Goal: Task Accomplishment & Management: Use online tool/utility

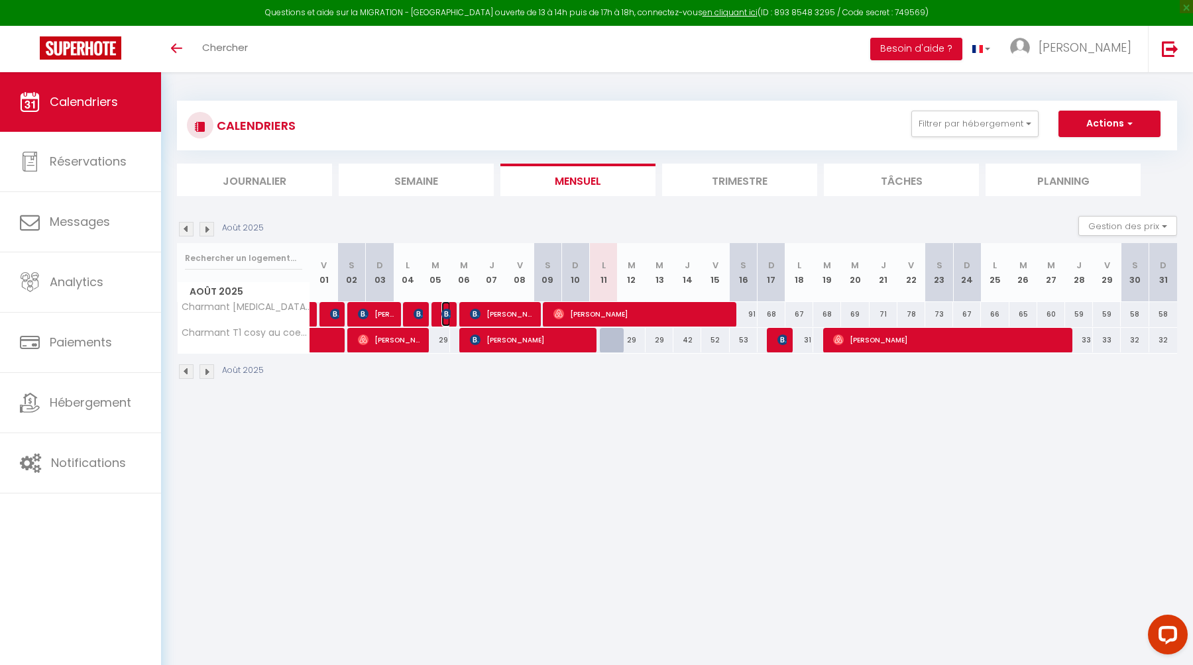
click at [449, 317] on img at bounding box center [446, 314] width 11 height 11
select select "OK"
select select "0"
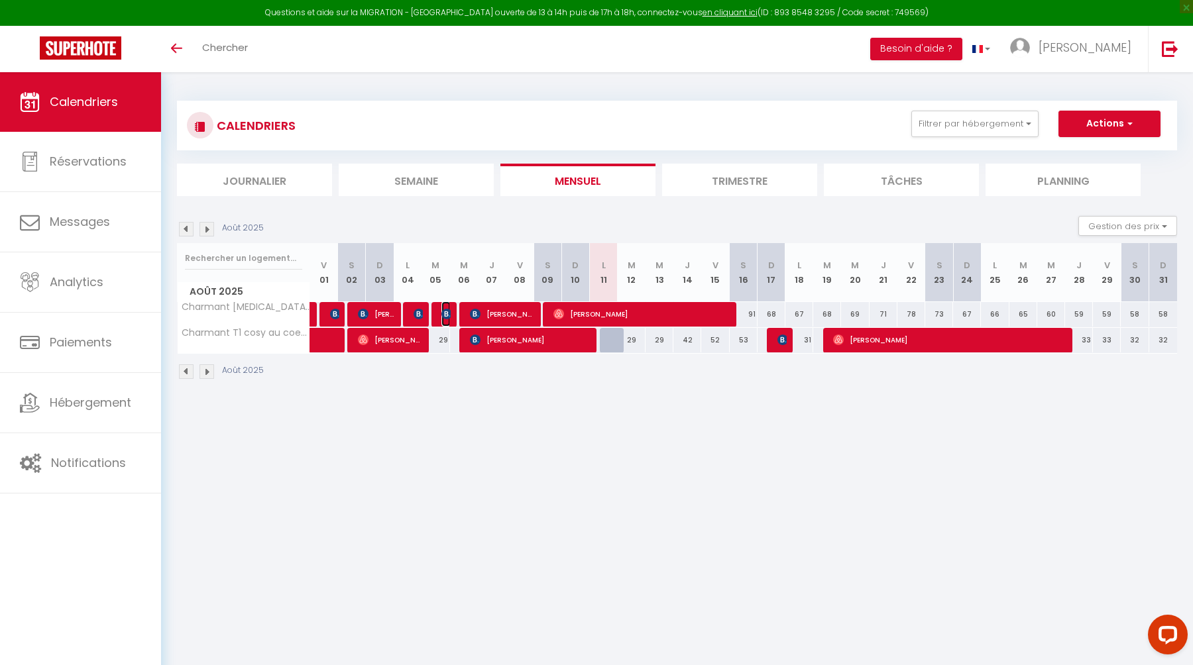
select select "1"
select select
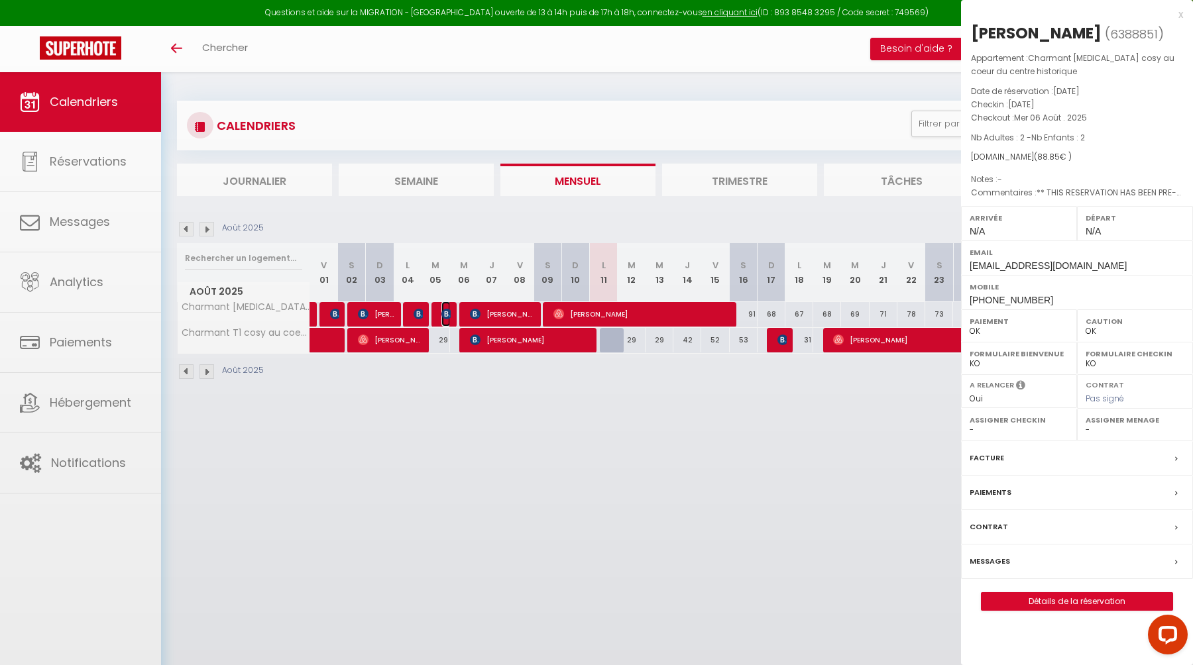
select select "42283"
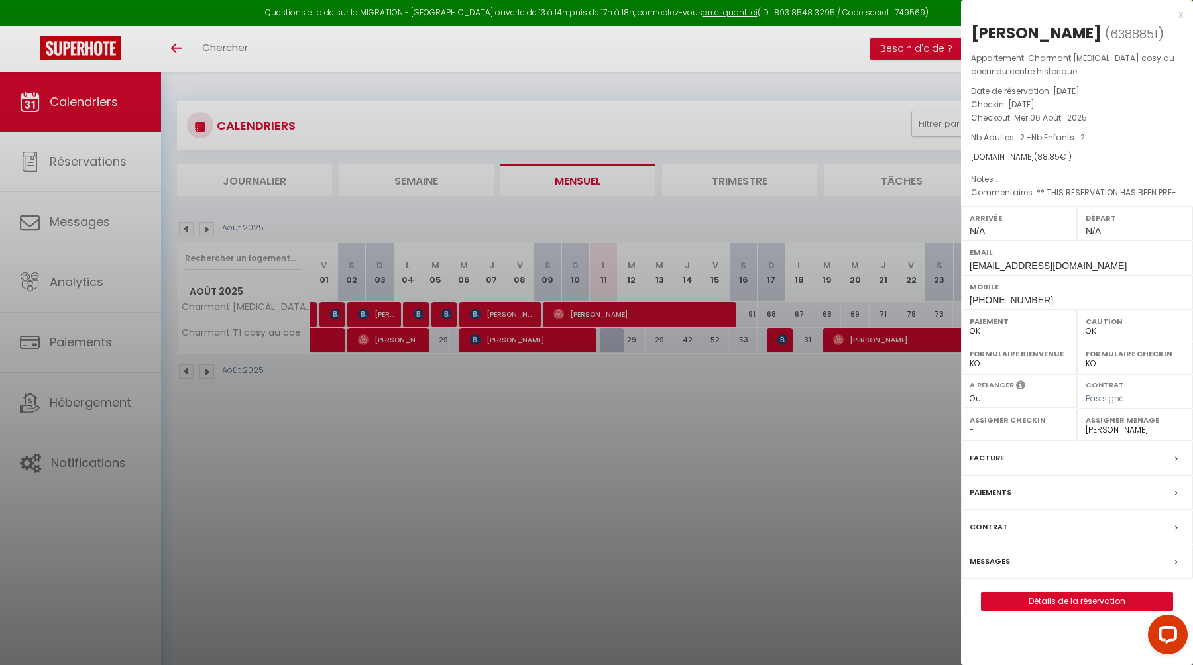
click at [488, 498] on div at bounding box center [596, 332] width 1193 height 665
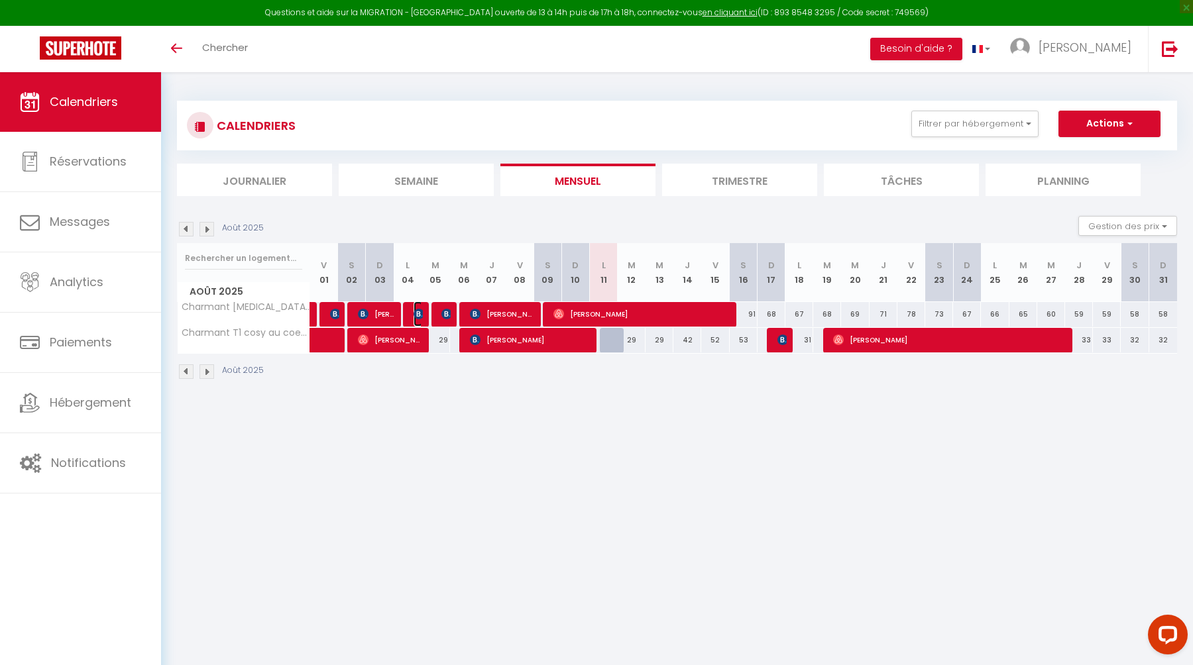
click at [420, 311] on img at bounding box center [419, 314] width 11 height 11
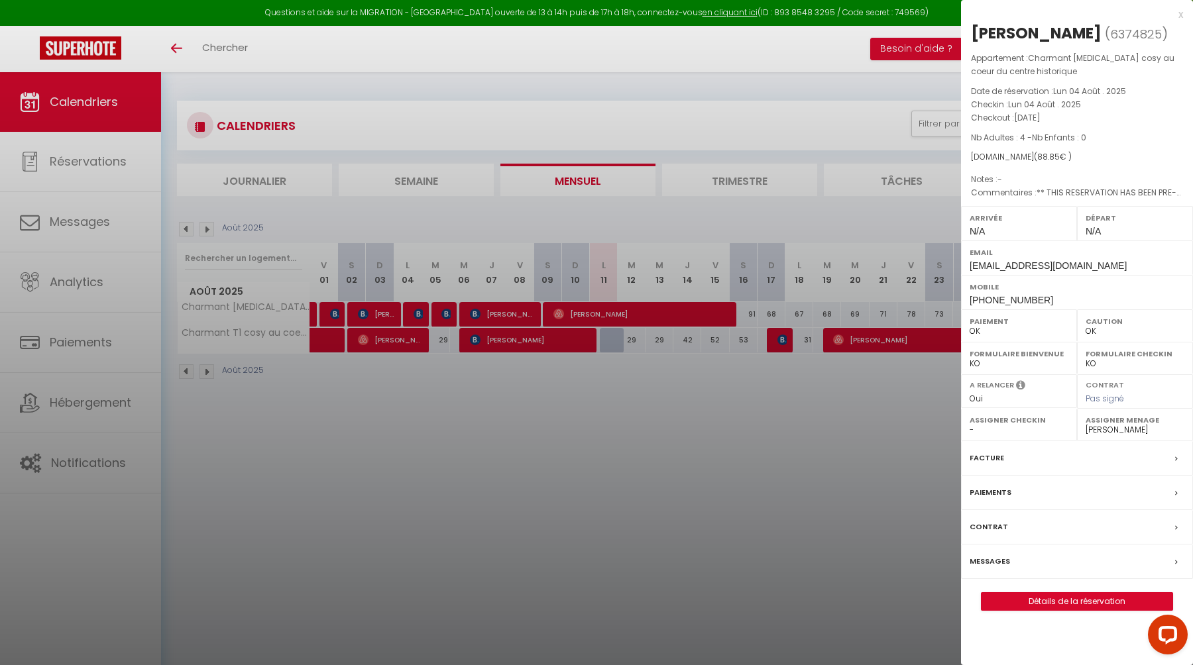
click at [781, 541] on div at bounding box center [596, 332] width 1193 height 665
